Goal: Task Accomplishment & Management: Manage account settings

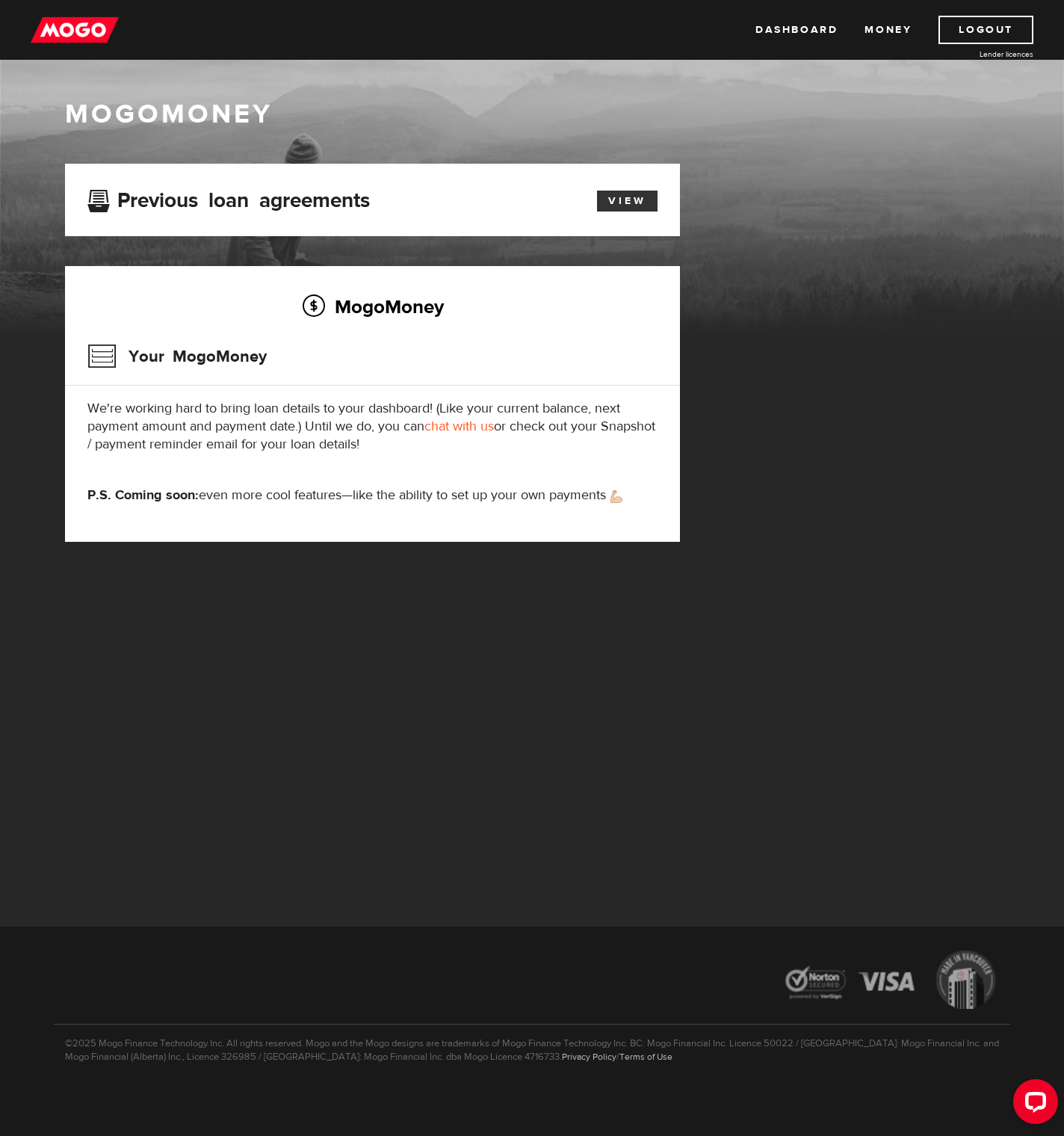
click at [626, 201] on link "View" at bounding box center [628, 200] width 61 height 21
click at [630, 199] on link "View" at bounding box center [628, 200] width 61 height 21
click at [460, 428] on link "chat with us" at bounding box center [459, 426] width 69 height 17
click at [961, 27] on link "Logout" at bounding box center [985, 30] width 95 height 28
